Goal: Navigation & Orientation: Find specific page/section

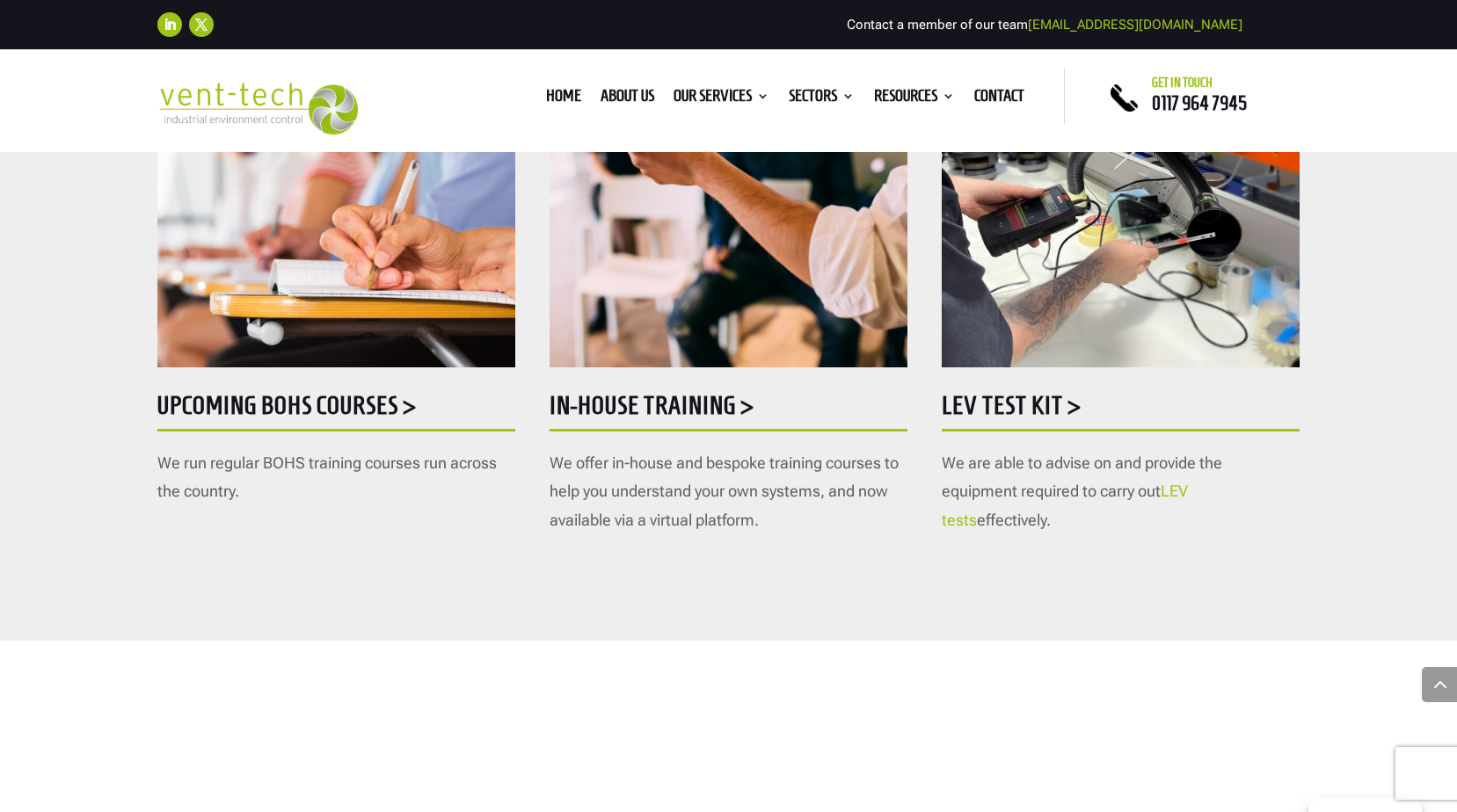
scroll to position [967, 0]
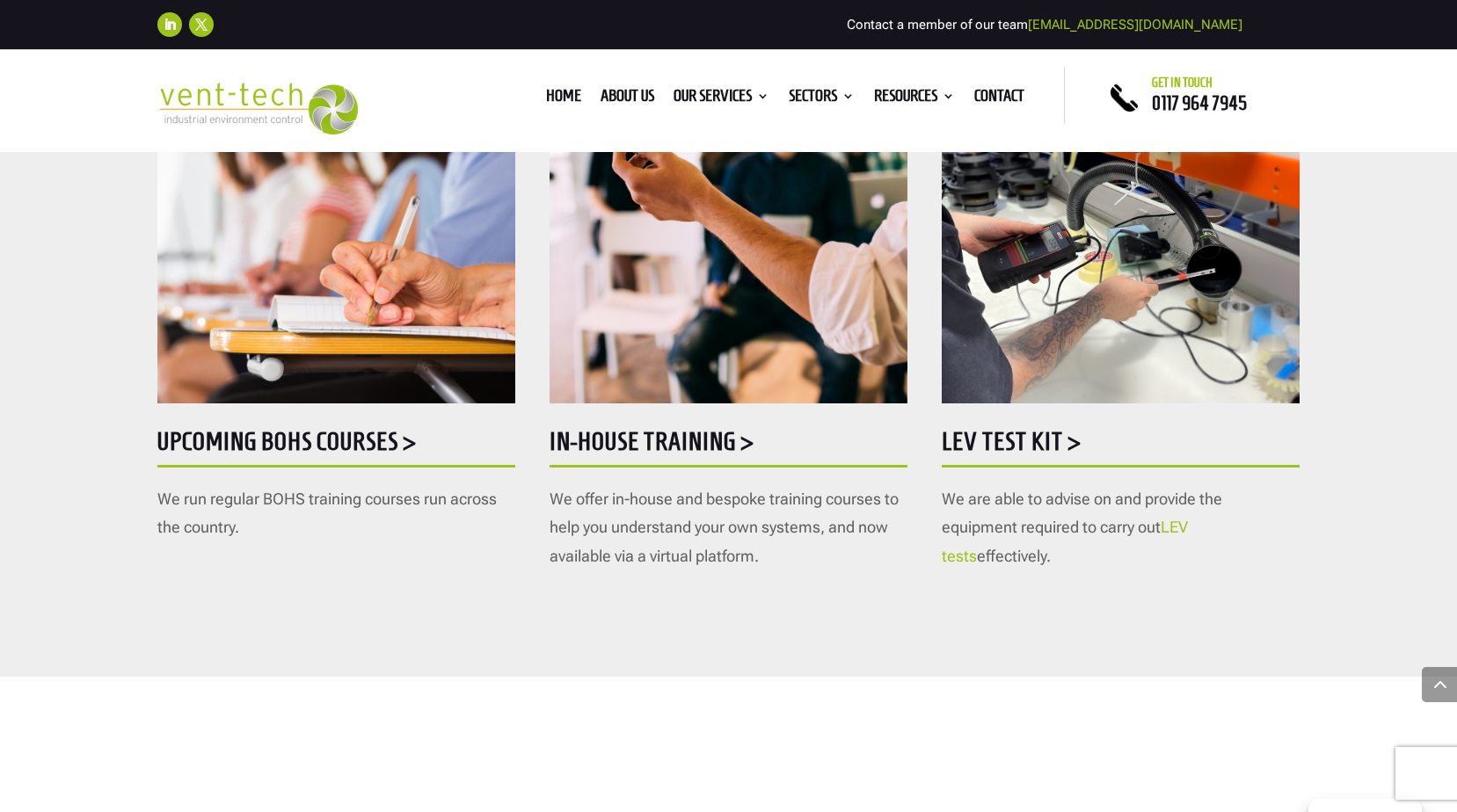
click at [995, 440] on h5 "LEV Test Kit >" at bounding box center [1120, 447] width 358 height 34
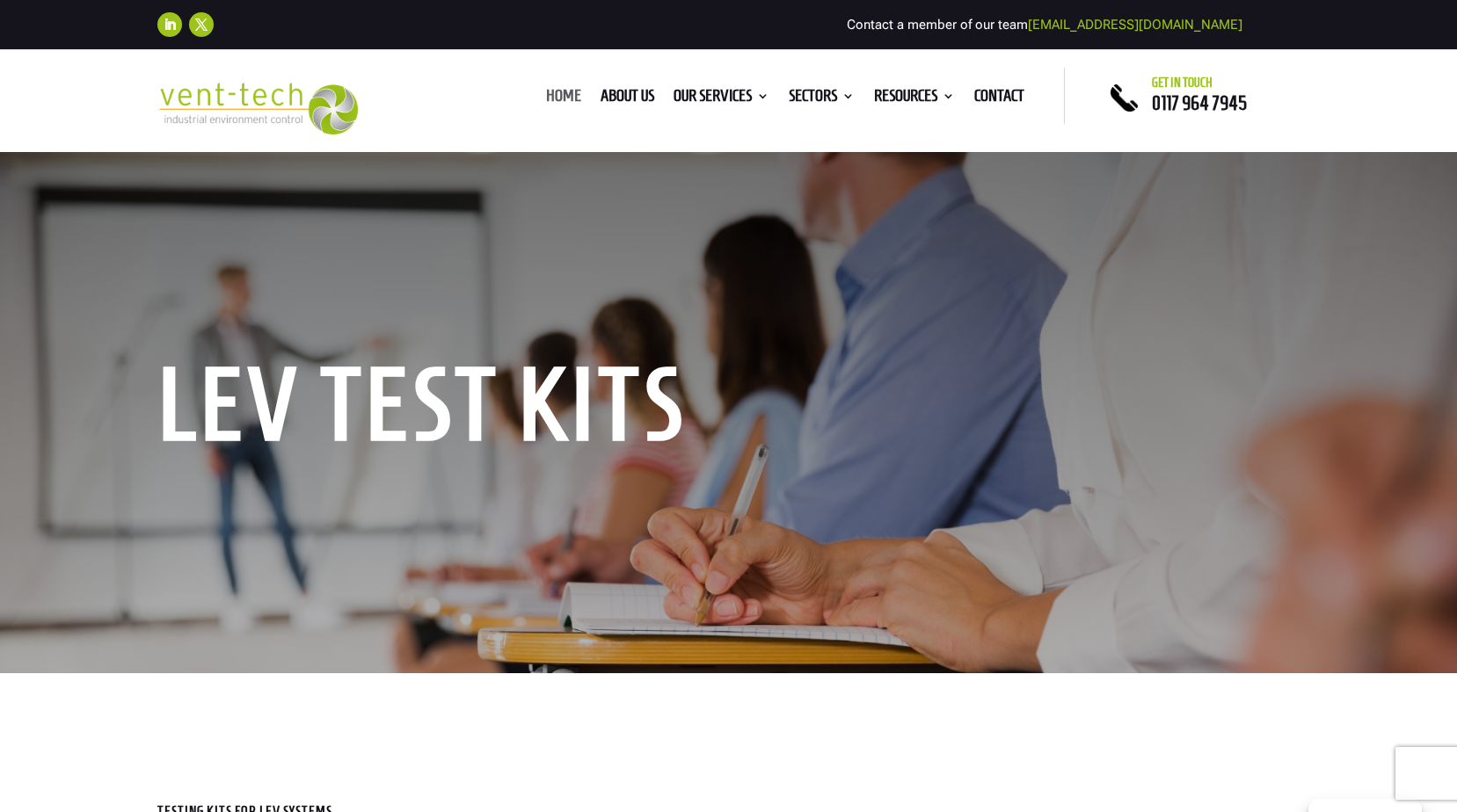
click at [547, 93] on link "Home" at bounding box center [563, 98] width 35 height 19
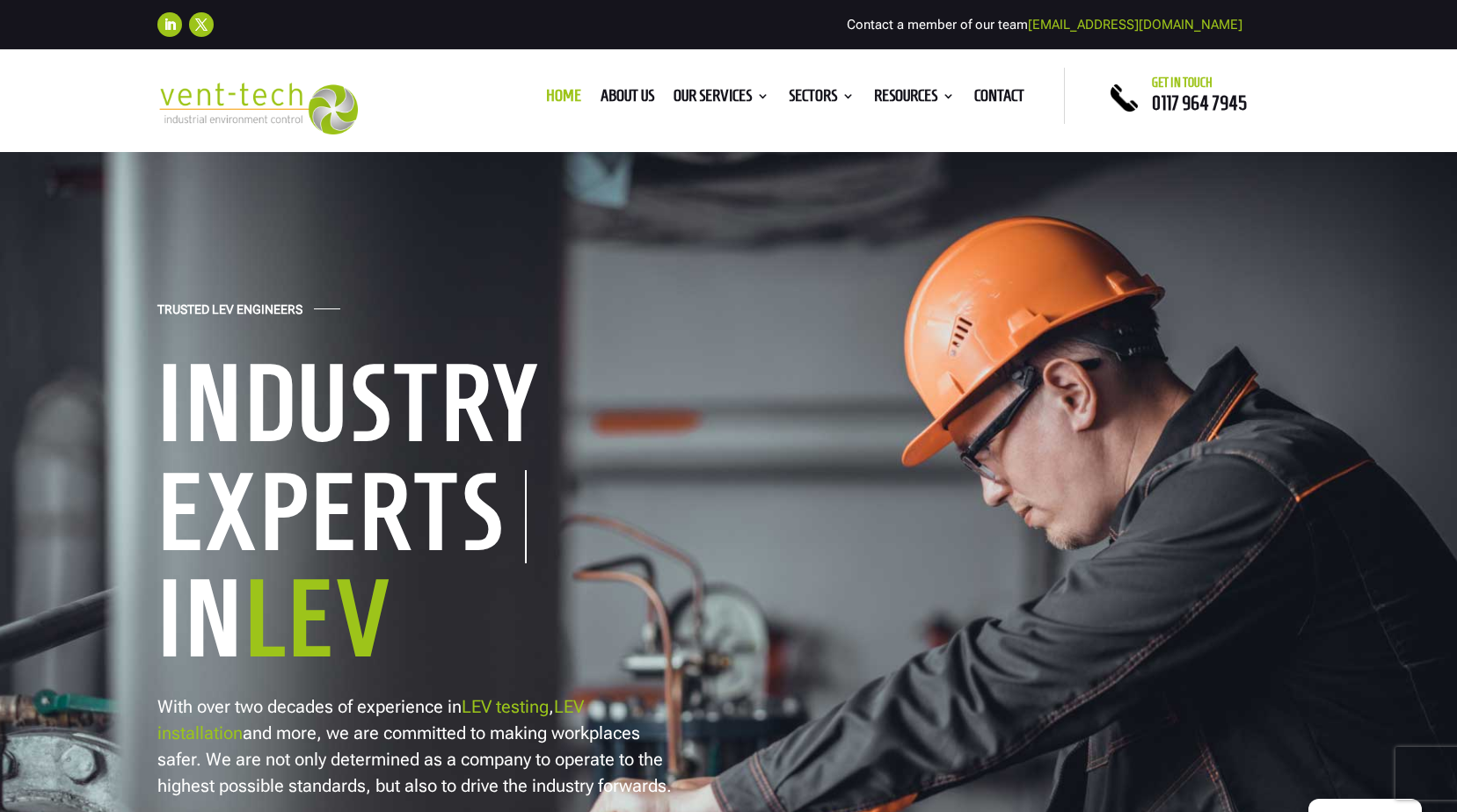
scroll to position [88, 0]
